Goal: Navigation & Orientation: Find specific page/section

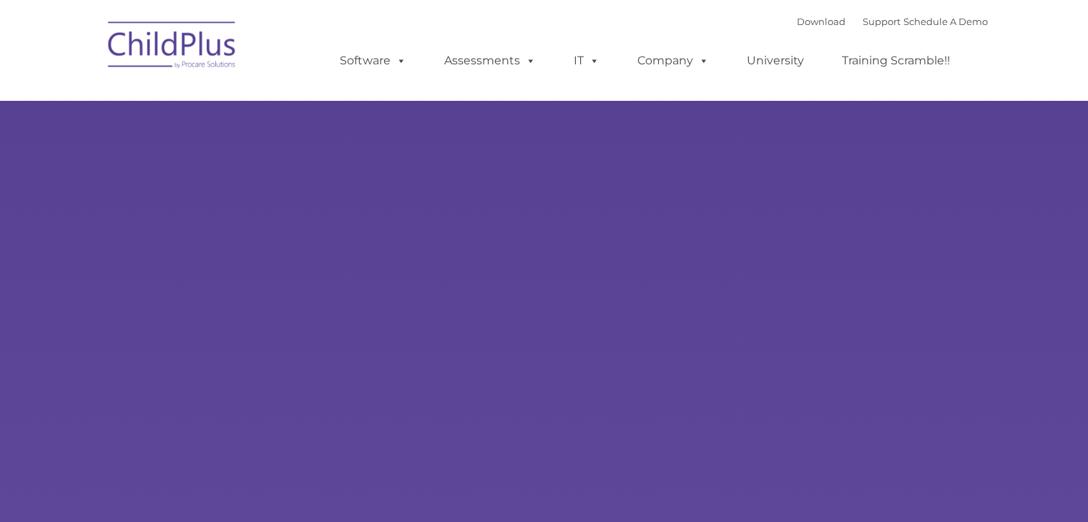
type input ""
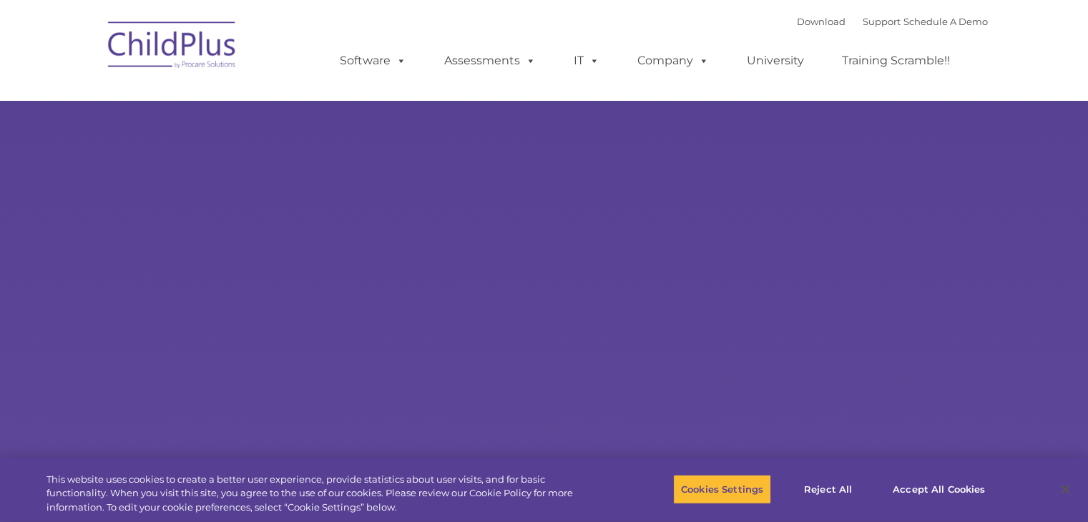
select select "MEDIUM"
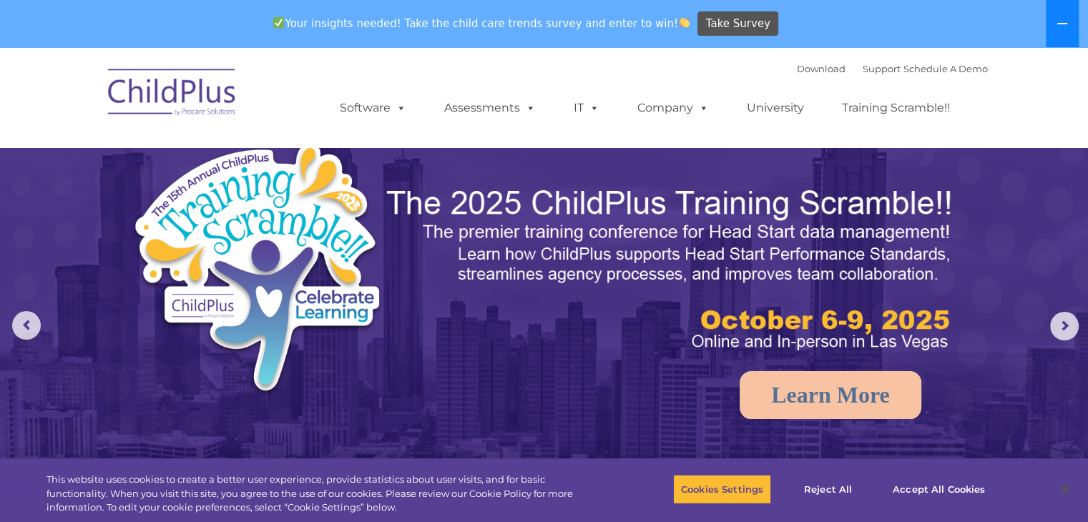
click at [1065, 21] on icon at bounding box center [1062, 23] width 11 height 11
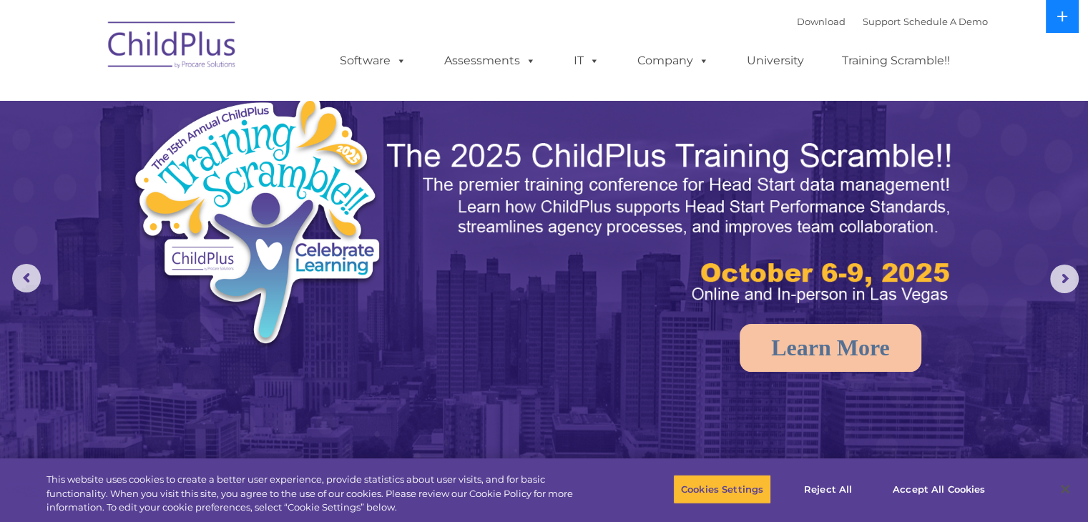
click at [1065, 21] on icon at bounding box center [1062, 16] width 11 height 11
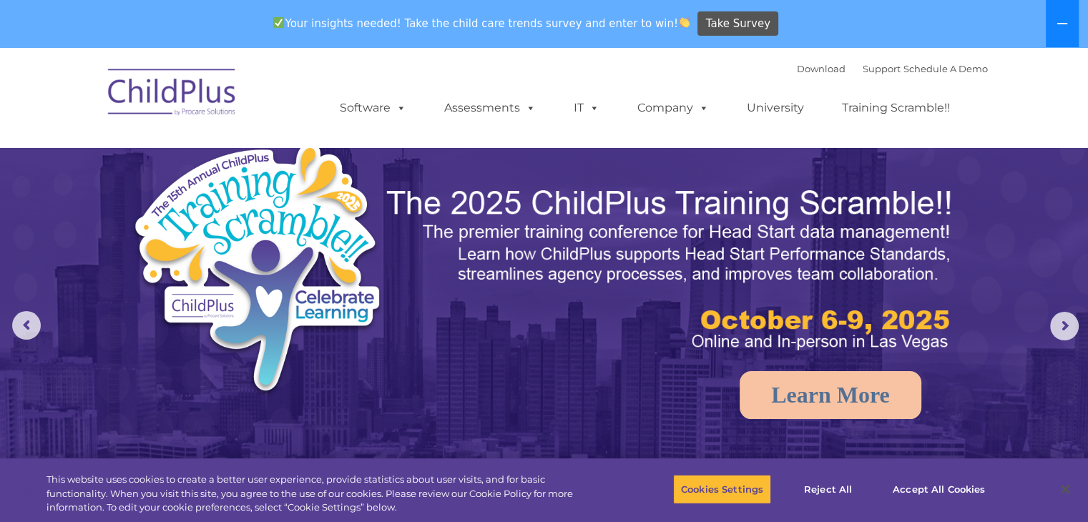
click at [1065, 21] on icon at bounding box center [1062, 23] width 11 height 11
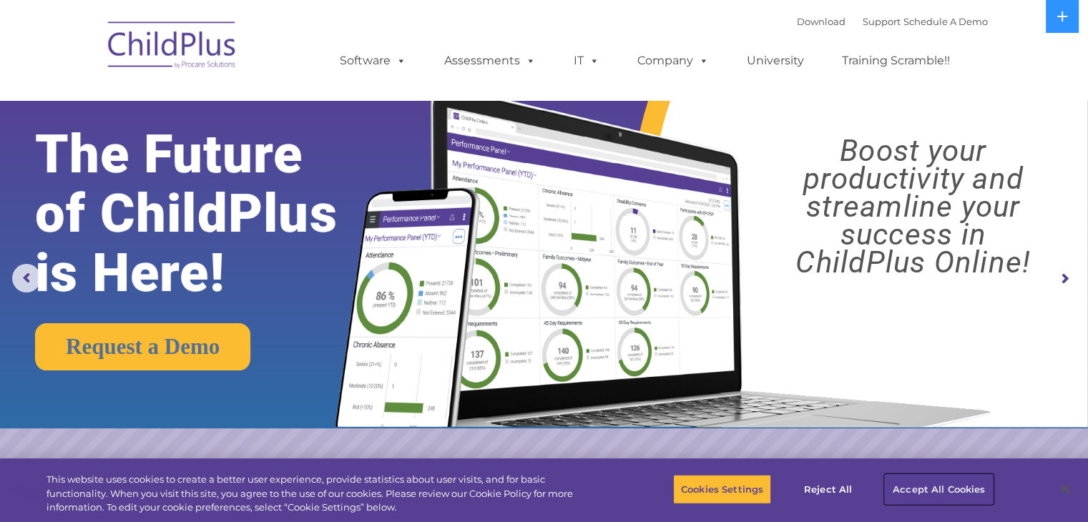
click at [918, 484] on button "Accept All Cookies" at bounding box center [939, 489] width 108 height 30
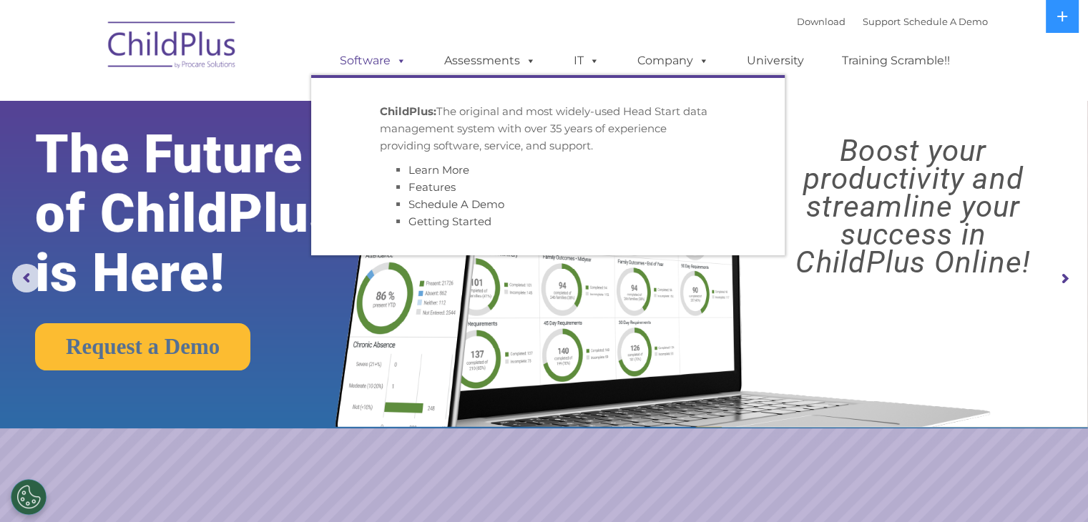
click at [371, 62] on link "Software" at bounding box center [373, 61] width 95 height 29
